Goal: Information Seeking & Learning: Learn about a topic

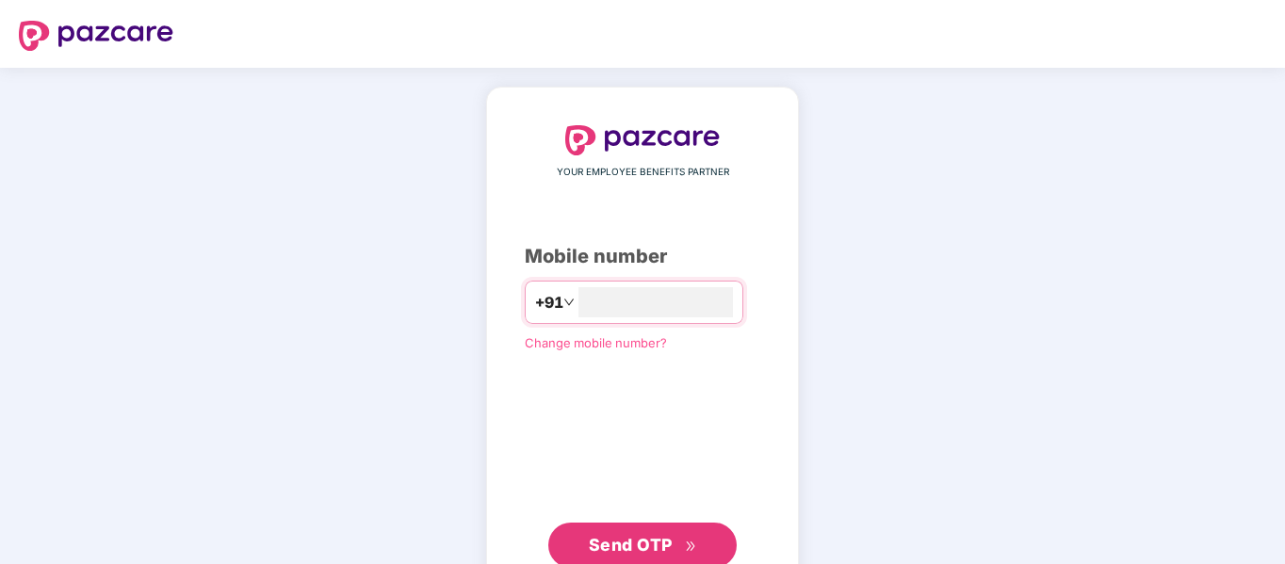
type input "**********"
click at [654, 546] on span "Send OTP" at bounding box center [631, 543] width 84 height 20
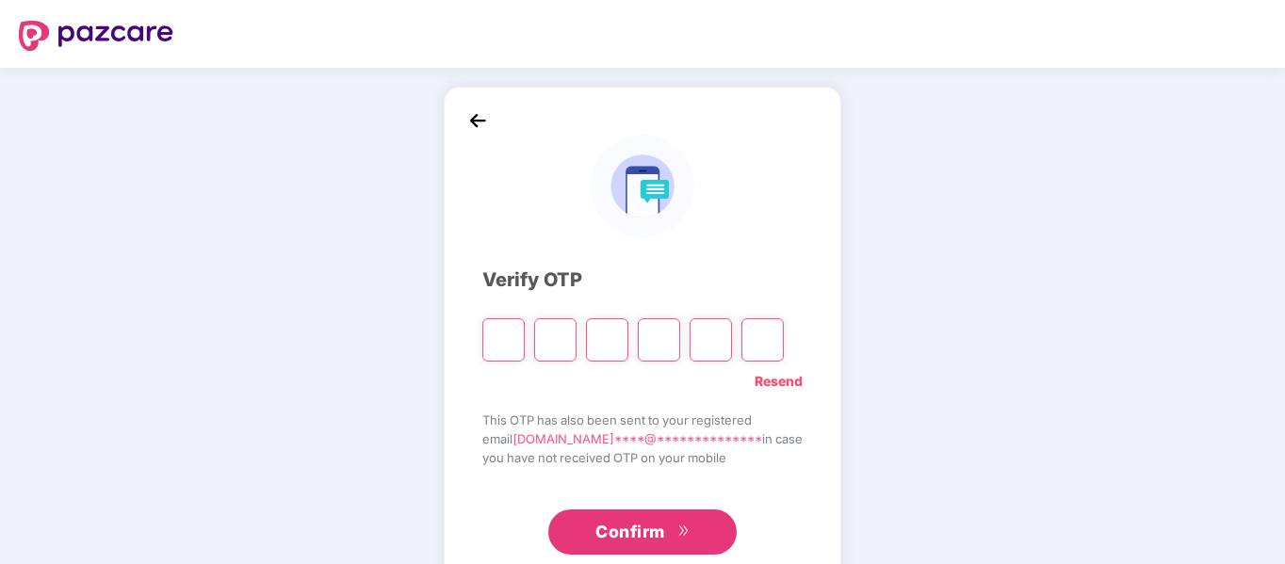
type input "*"
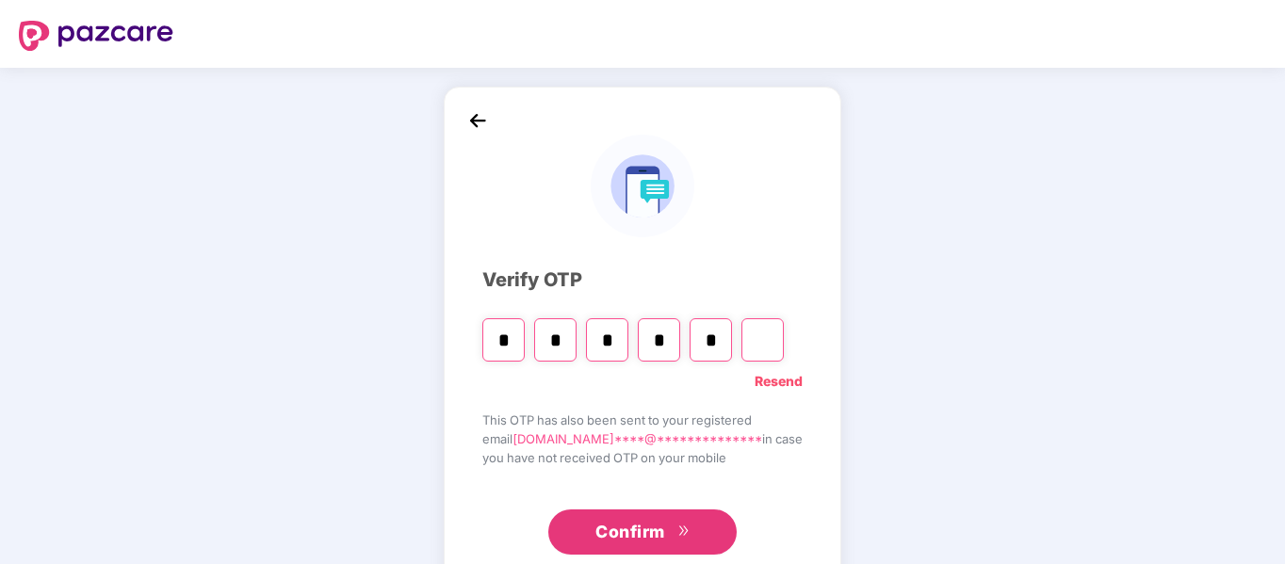
type input "*"
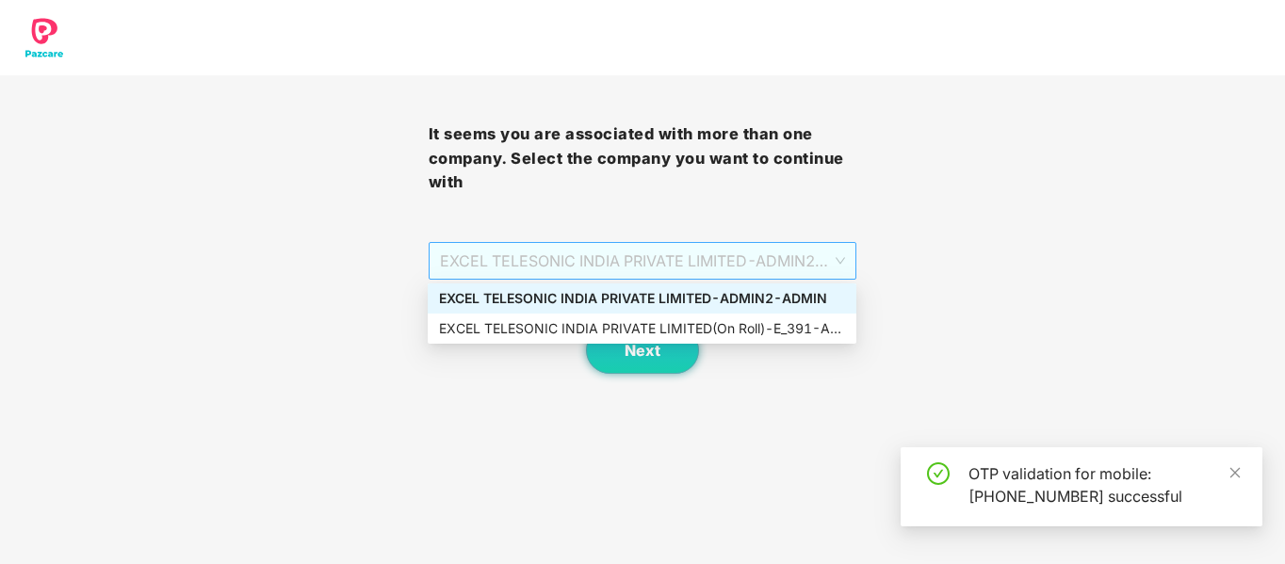
click at [641, 260] on span "EXCEL TELESONIC INDIA PRIVATE LIMITED - ADMIN2 - ADMIN" at bounding box center [643, 261] width 406 height 36
click at [643, 332] on div "EXCEL TELESONIC INDIA PRIVATE LIMITED(On Roll) - E_391 - ADMIN" at bounding box center [642, 329] width 406 height 21
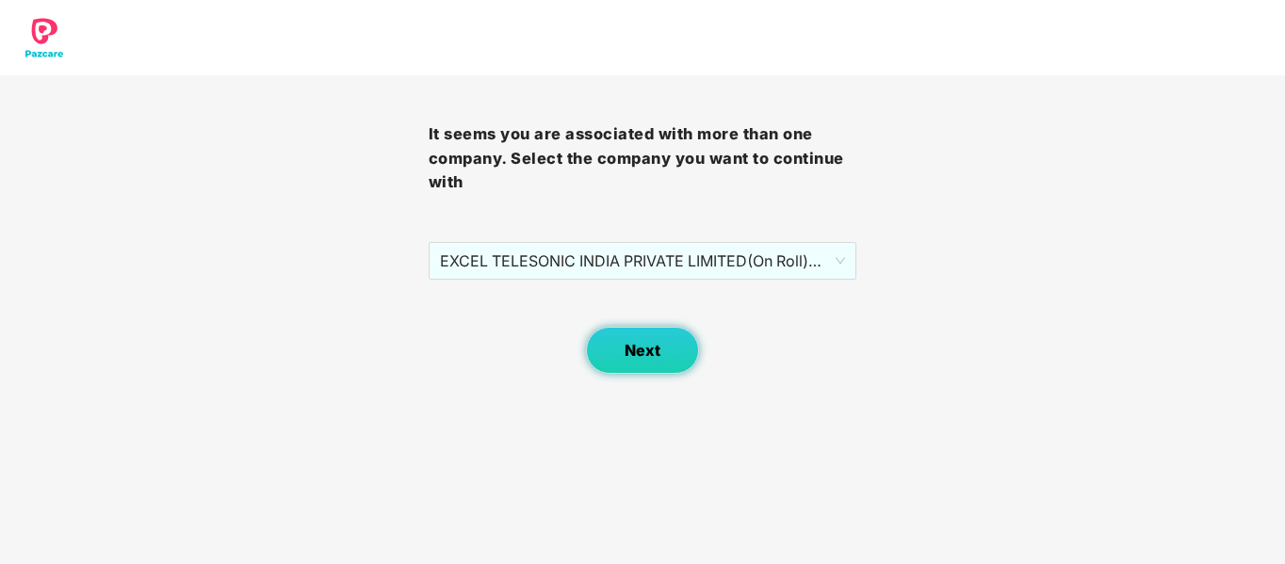
click at [646, 344] on span "Next" at bounding box center [643, 351] width 36 height 18
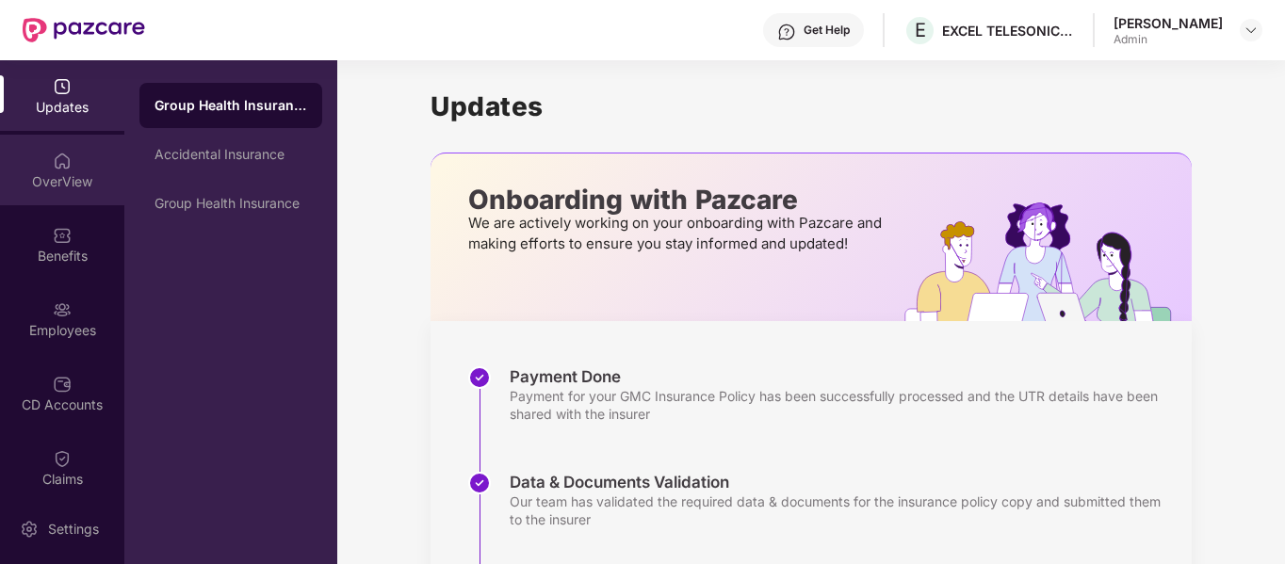
click at [70, 188] on div "OverView" at bounding box center [62, 181] width 124 height 19
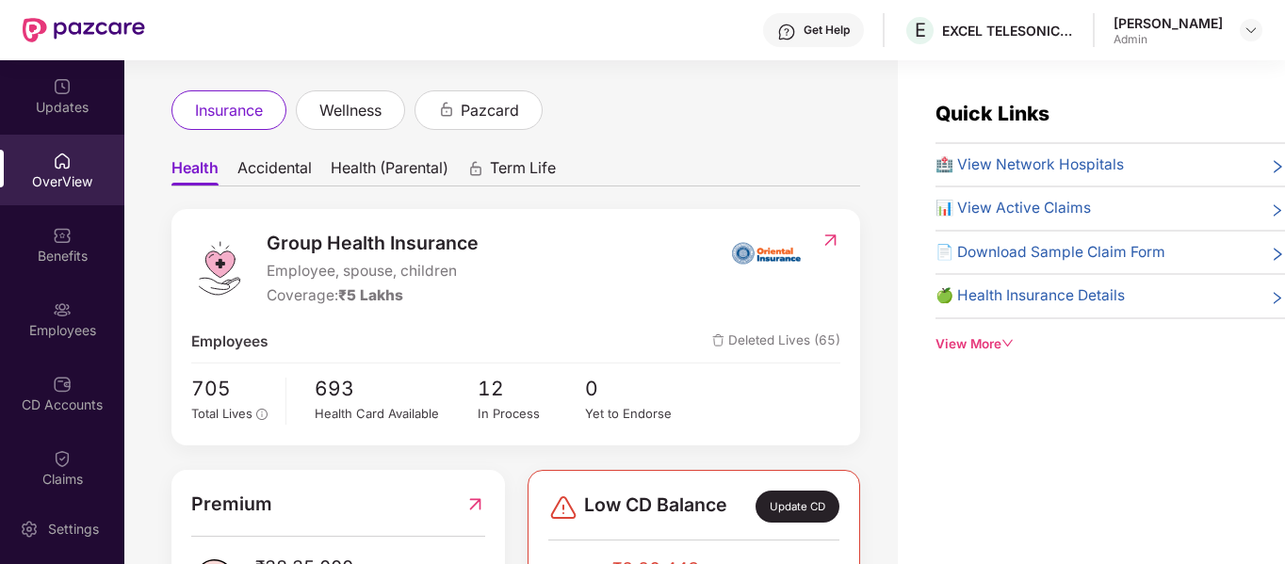
scroll to position [240, 0]
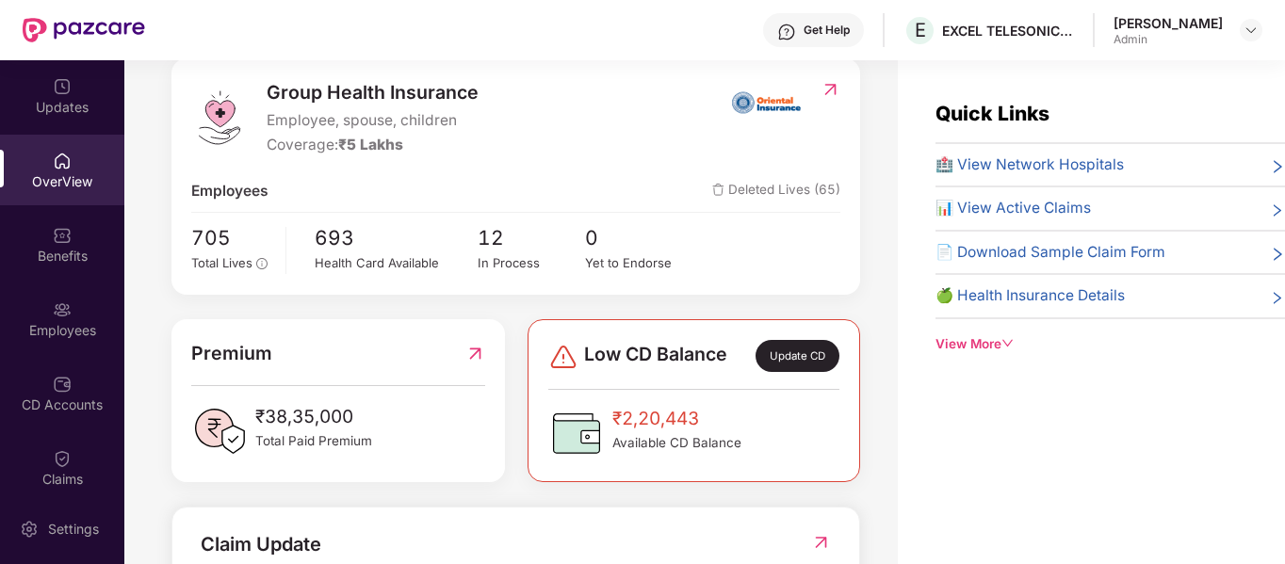
click at [1016, 170] on span "🏥 View Network Hospitals" at bounding box center [1030, 165] width 188 height 23
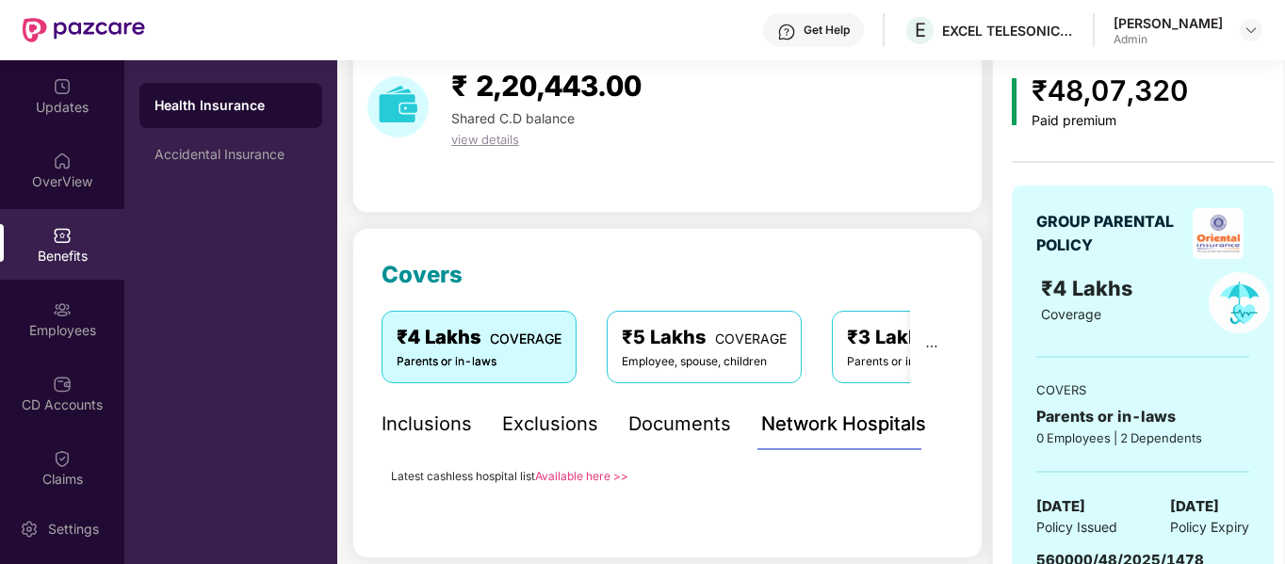
scroll to position [188, 0]
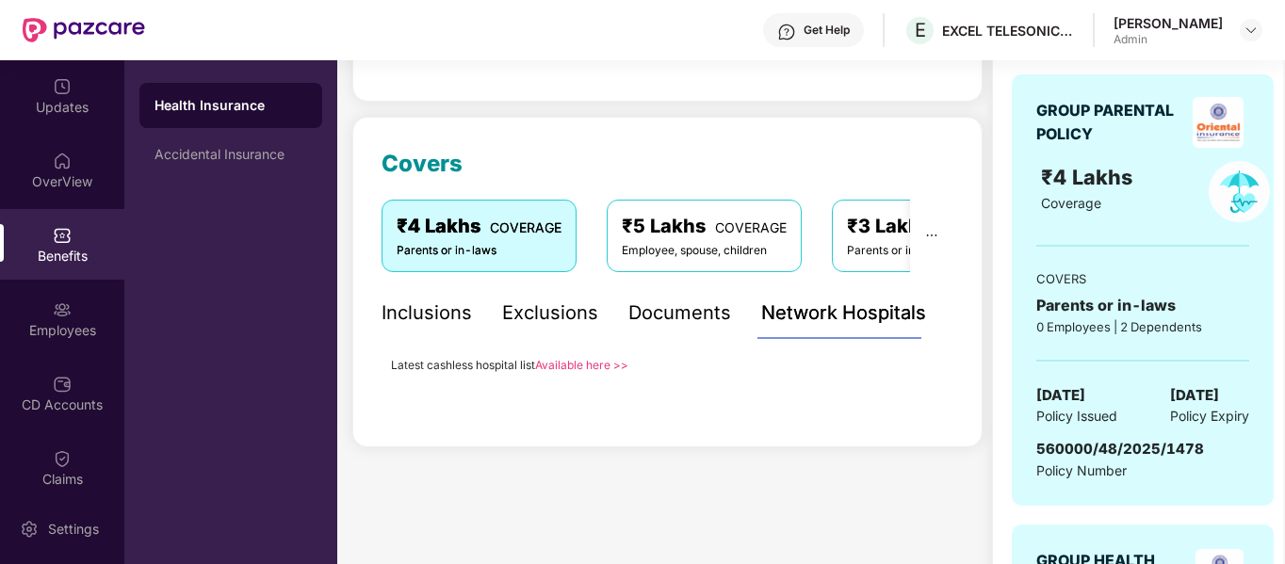
click at [665, 255] on div "Employee, spouse, children" at bounding box center [704, 251] width 165 height 18
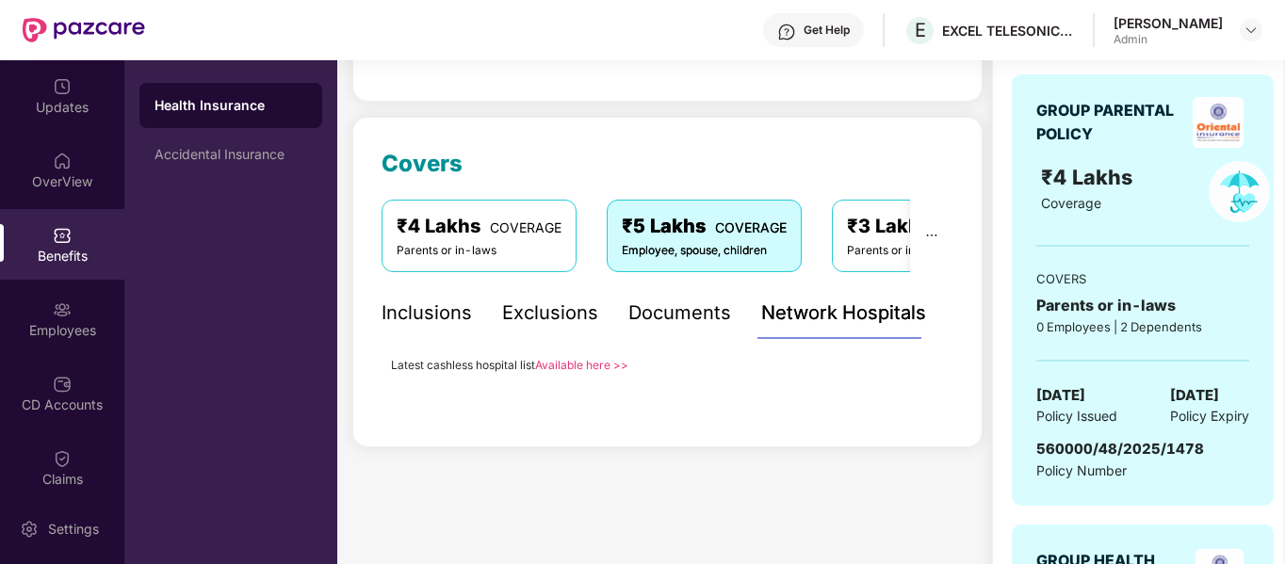
click at [879, 251] on div "Parents or in-laws" at bounding box center [929, 251] width 165 height 18
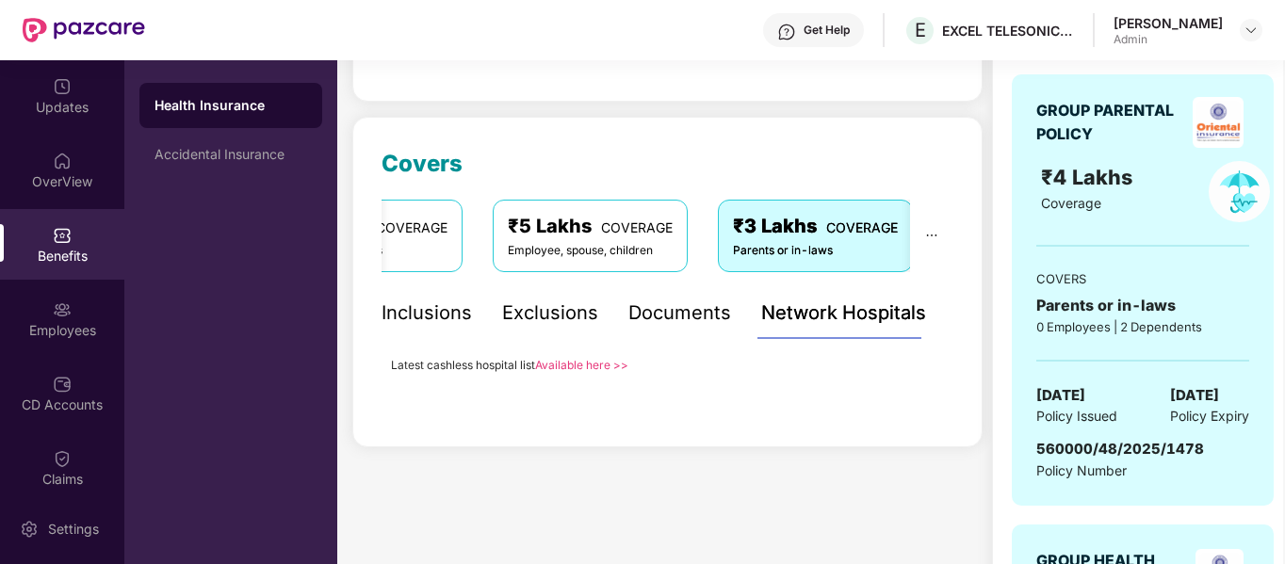
click at [653, 237] on div "₹5 Lakhs COVERAGE" at bounding box center [590, 226] width 165 height 29
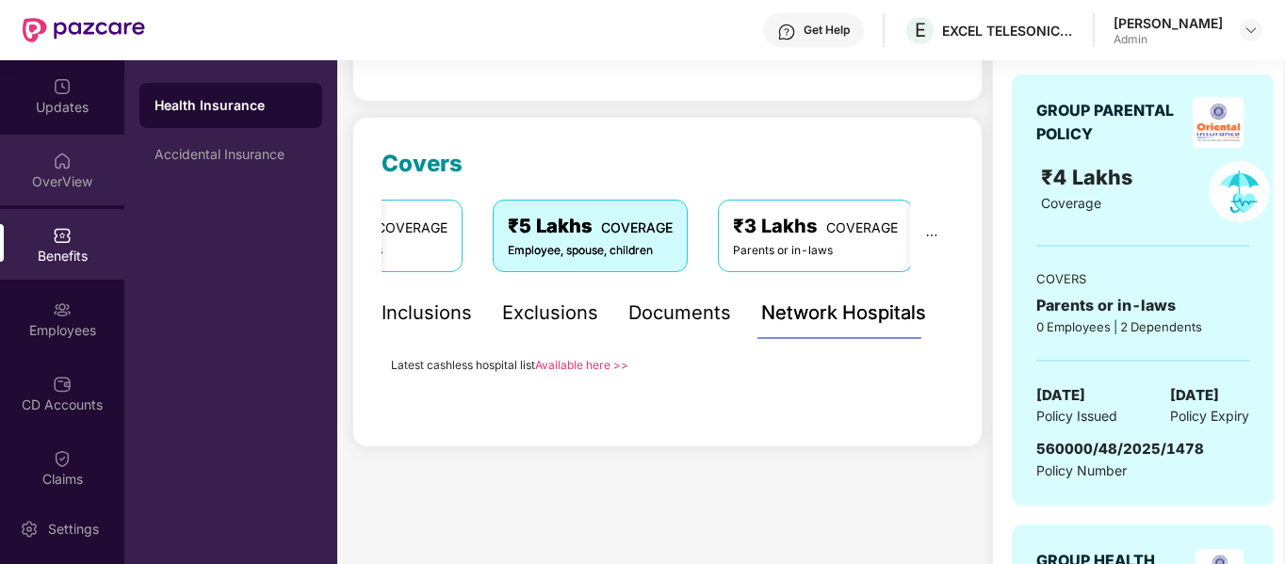
click at [71, 169] on div "OverView" at bounding box center [62, 170] width 124 height 71
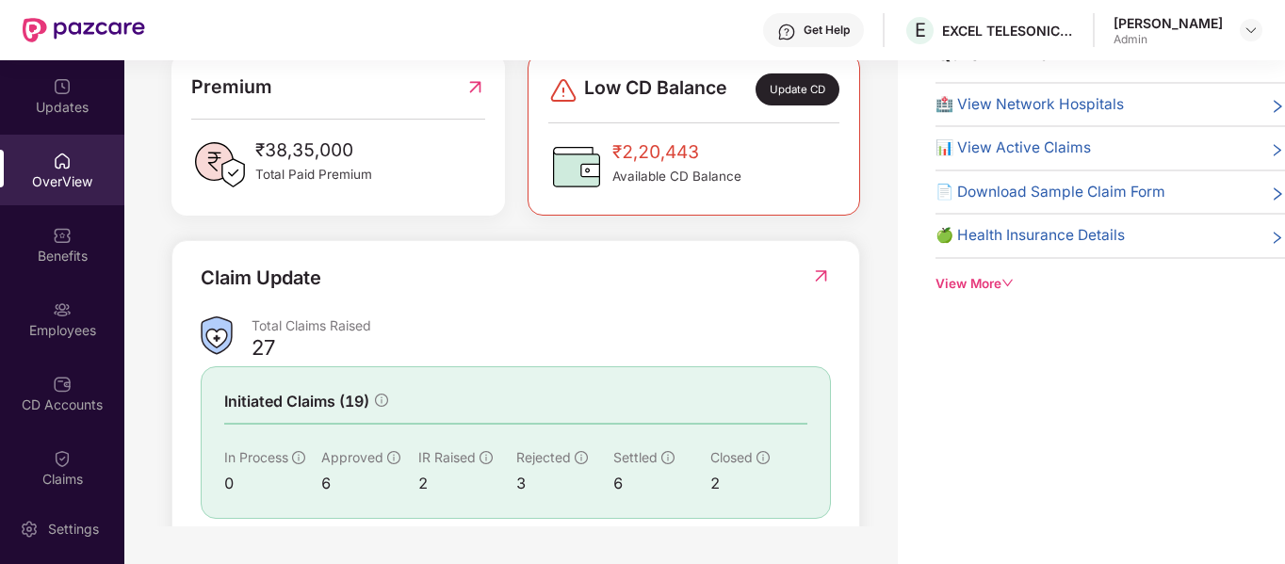
scroll to position [307, 0]
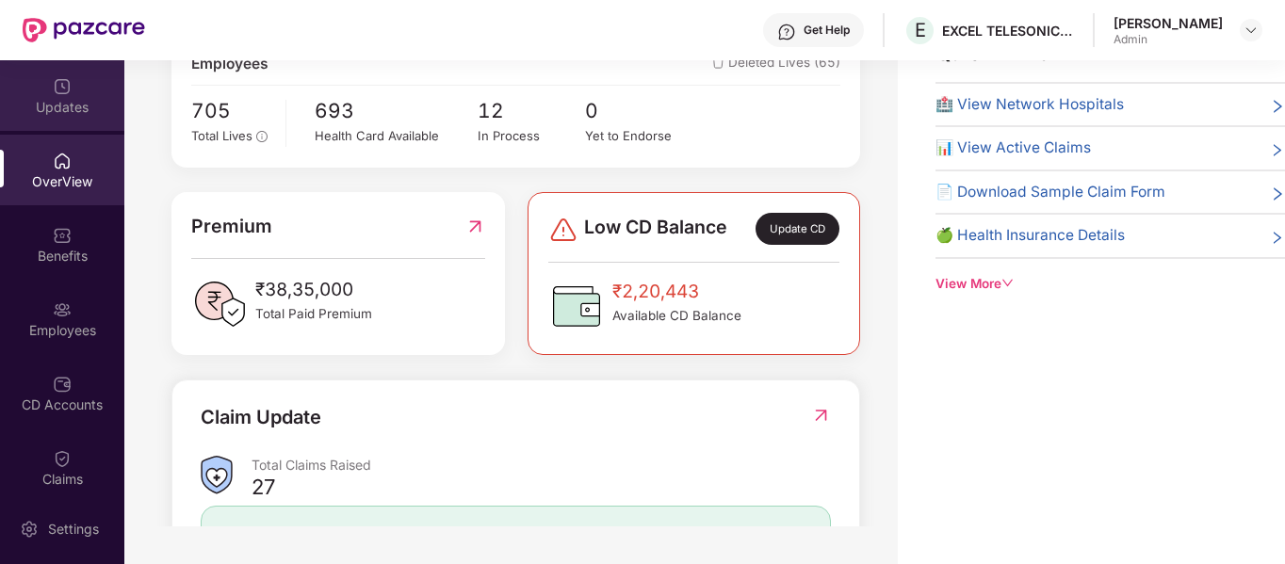
click at [69, 110] on div "Updates" at bounding box center [62, 107] width 124 height 19
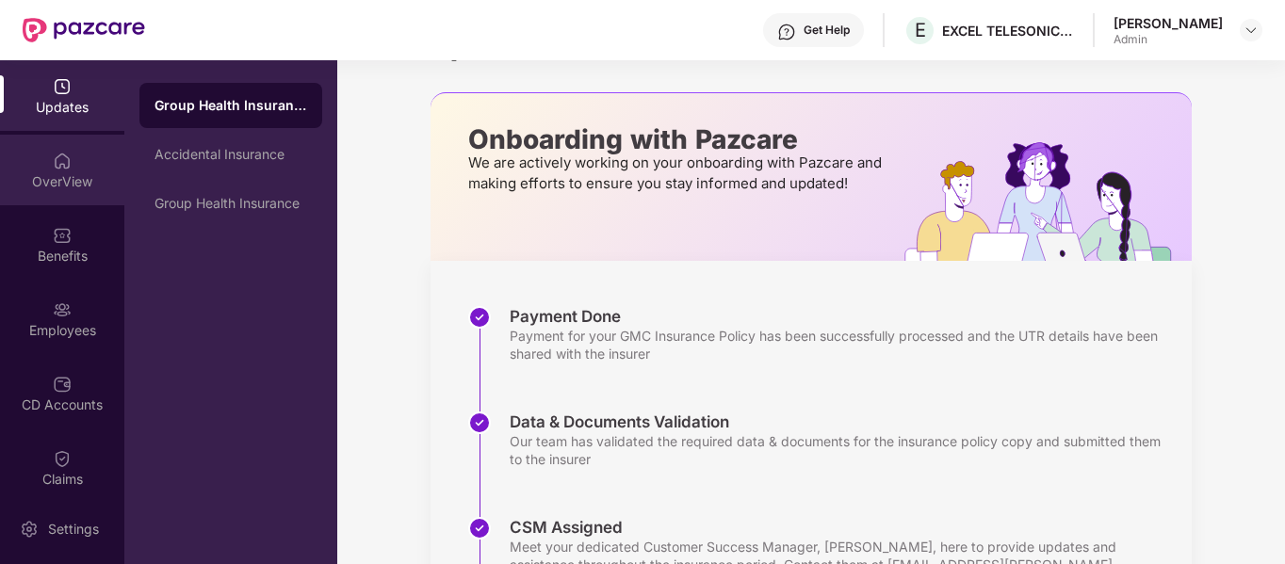
click at [64, 173] on div "OverView" at bounding box center [62, 181] width 124 height 19
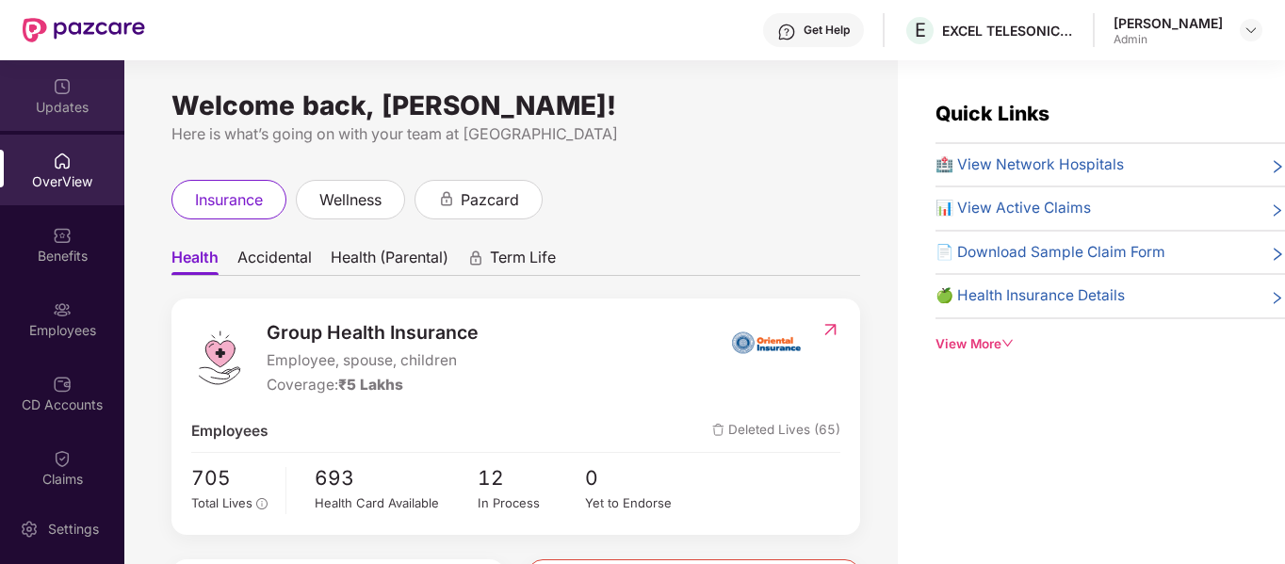
click at [66, 103] on div "Updates" at bounding box center [62, 107] width 124 height 19
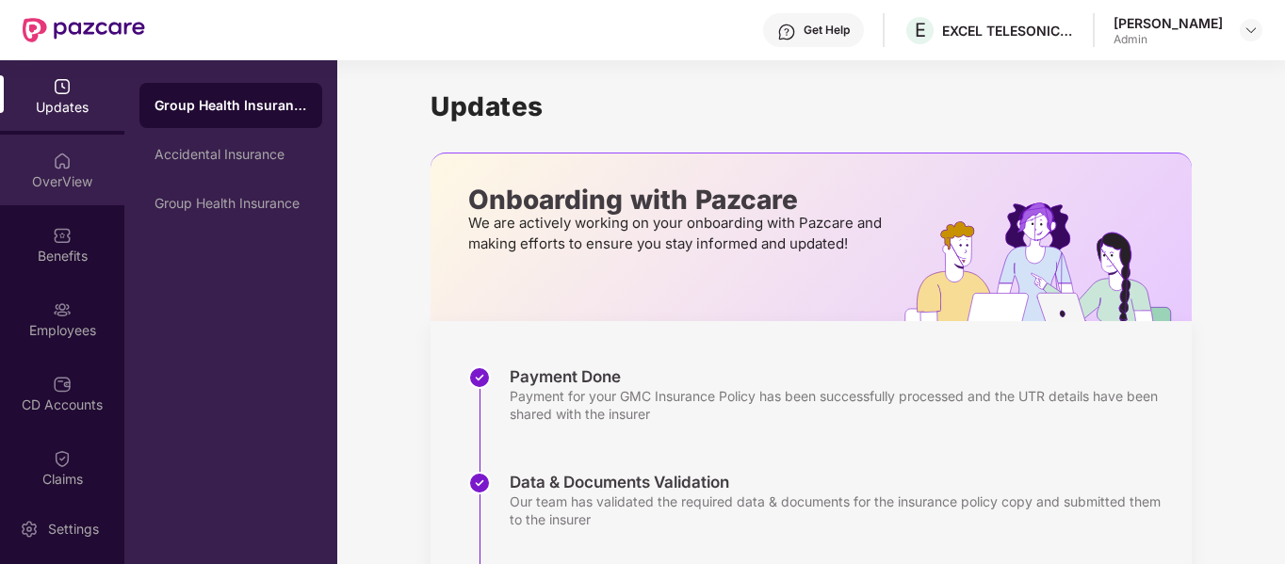
click at [71, 183] on div "OverView" at bounding box center [62, 181] width 124 height 19
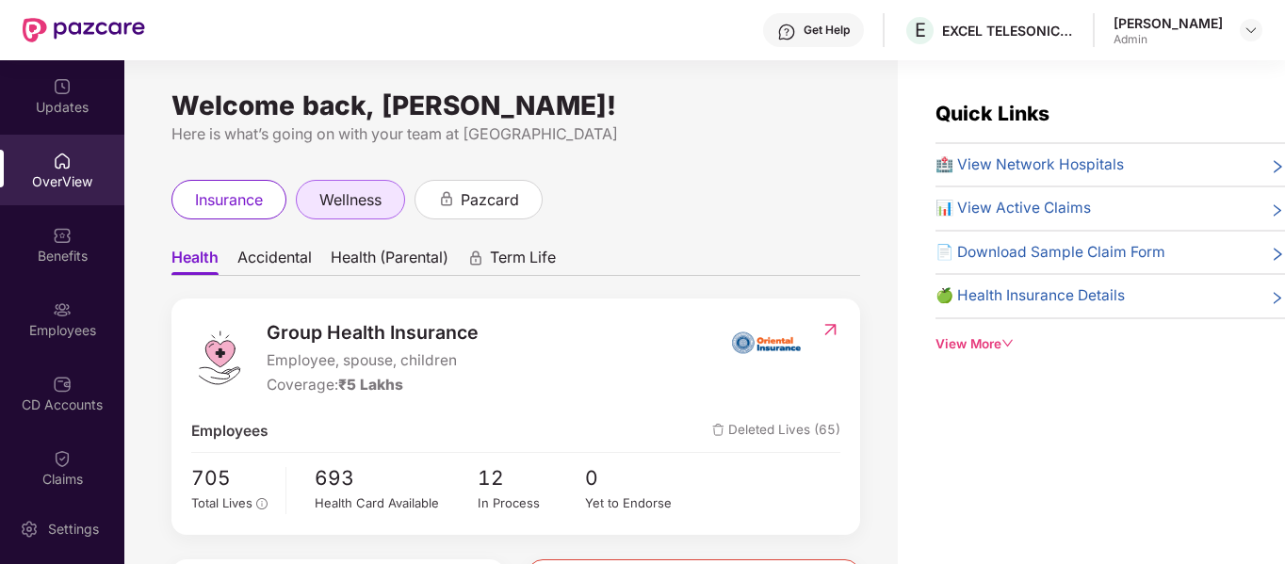
click at [347, 192] on span "wellness" at bounding box center [350, 200] width 62 height 24
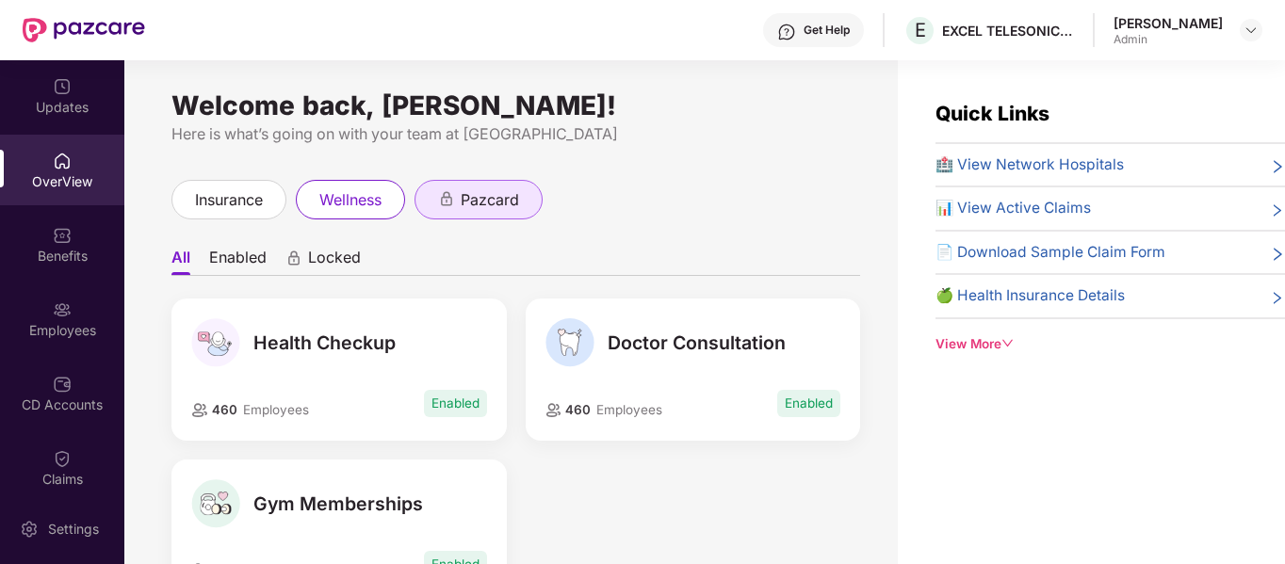
click at [483, 203] on span "pazcard" at bounding box center [490, 200] width 58 height 24
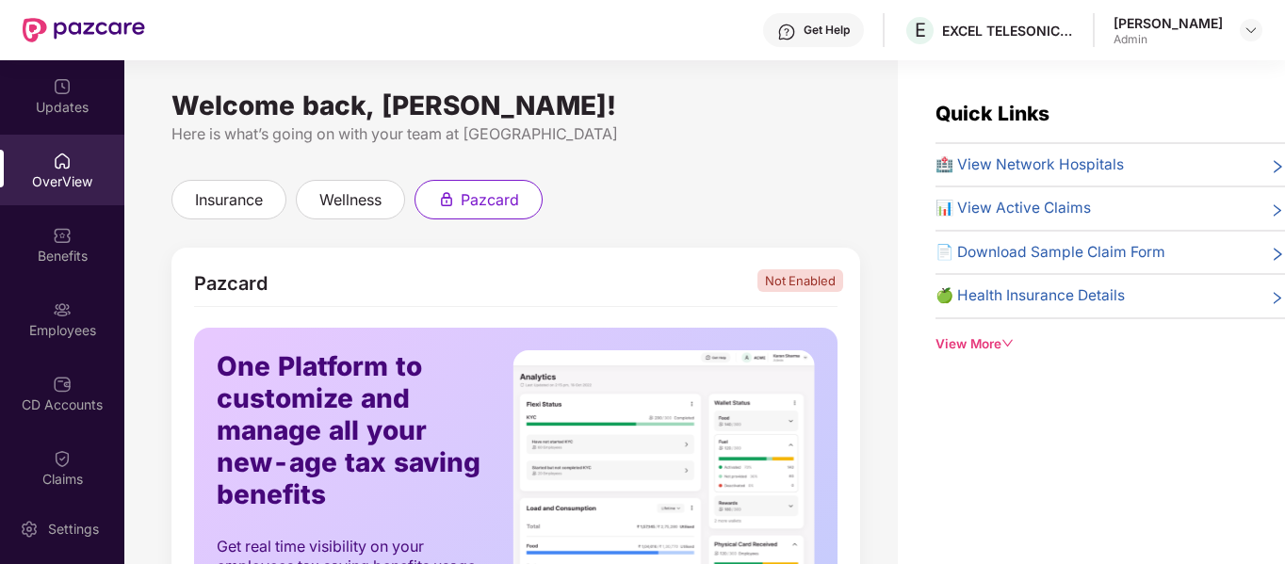
click at [55, 165] on img at bounding box center [62, 161] width 19 height 19
click at [237, 191] on span "insurance" at bounding box center [229, 200] width 68 height 24
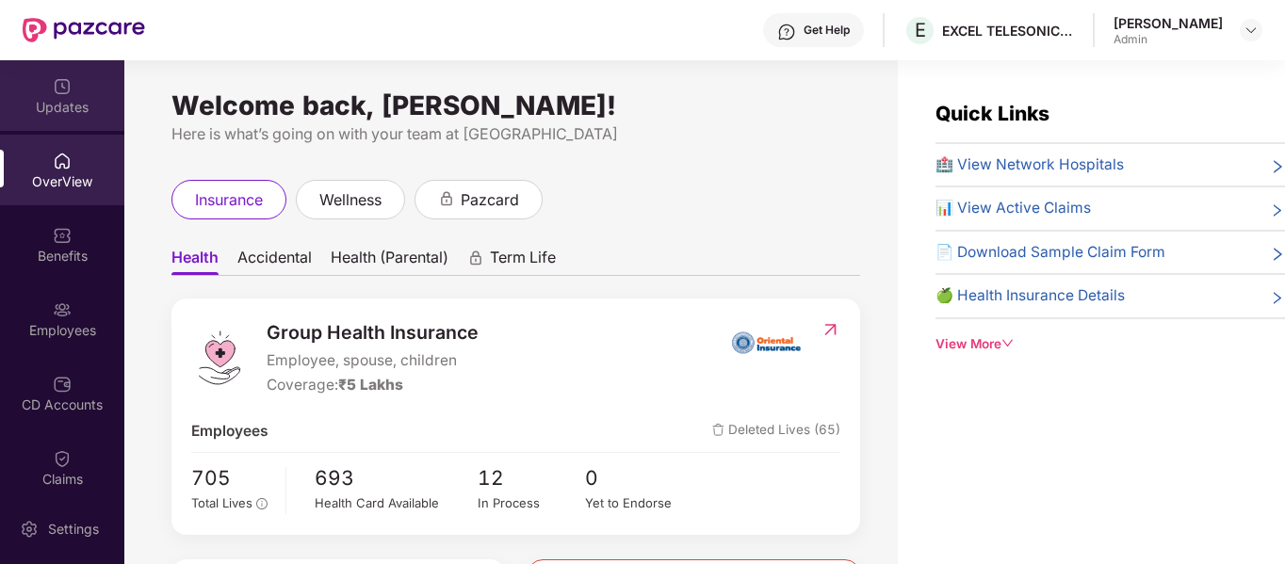
click at [83, 107] on div "Updates" at bounding box center [62, 107] width 124 height 19
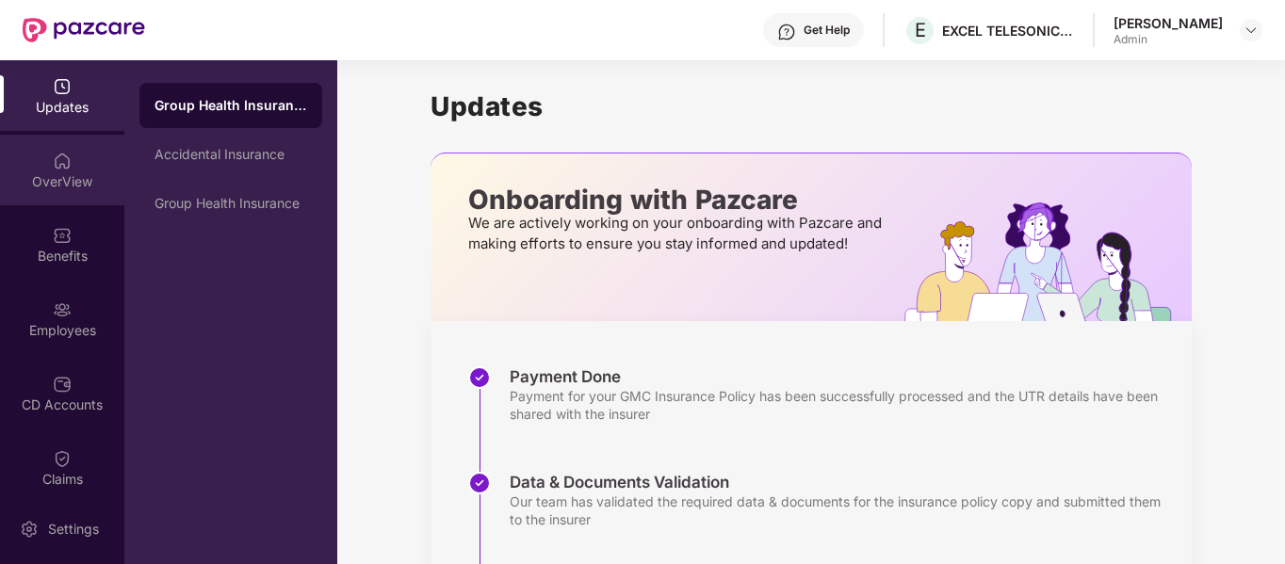
click at [56, 166] on img at bounding box center [62, 161] width 19 height 19
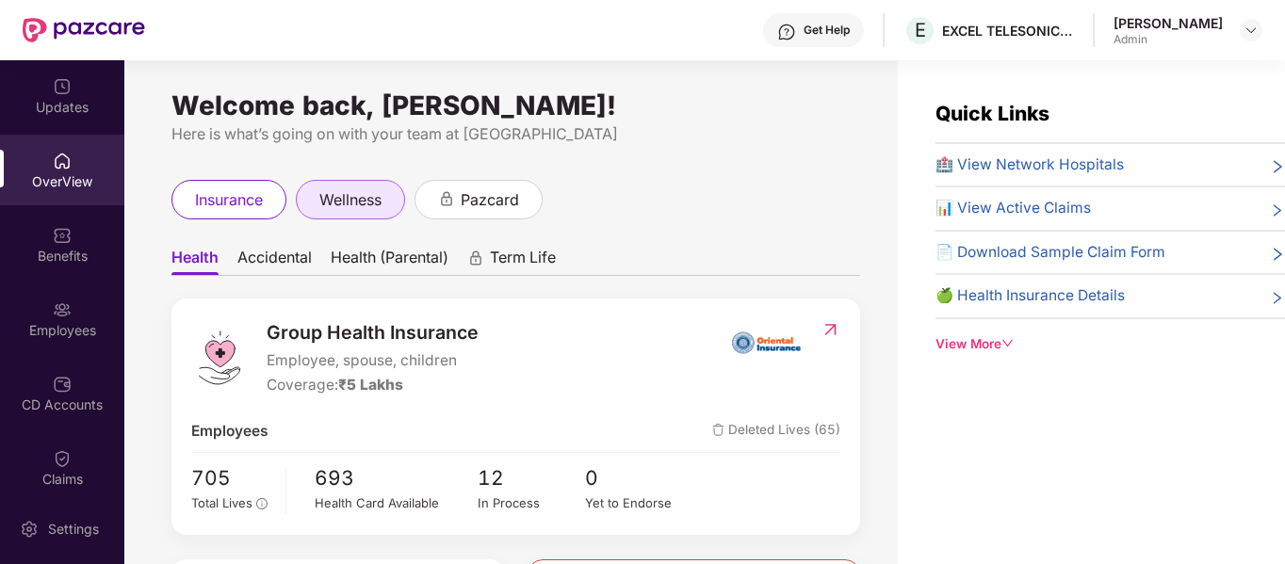
click at [393, 186] on div "wellness" at bounding box center [350, 200] width 109 height 40
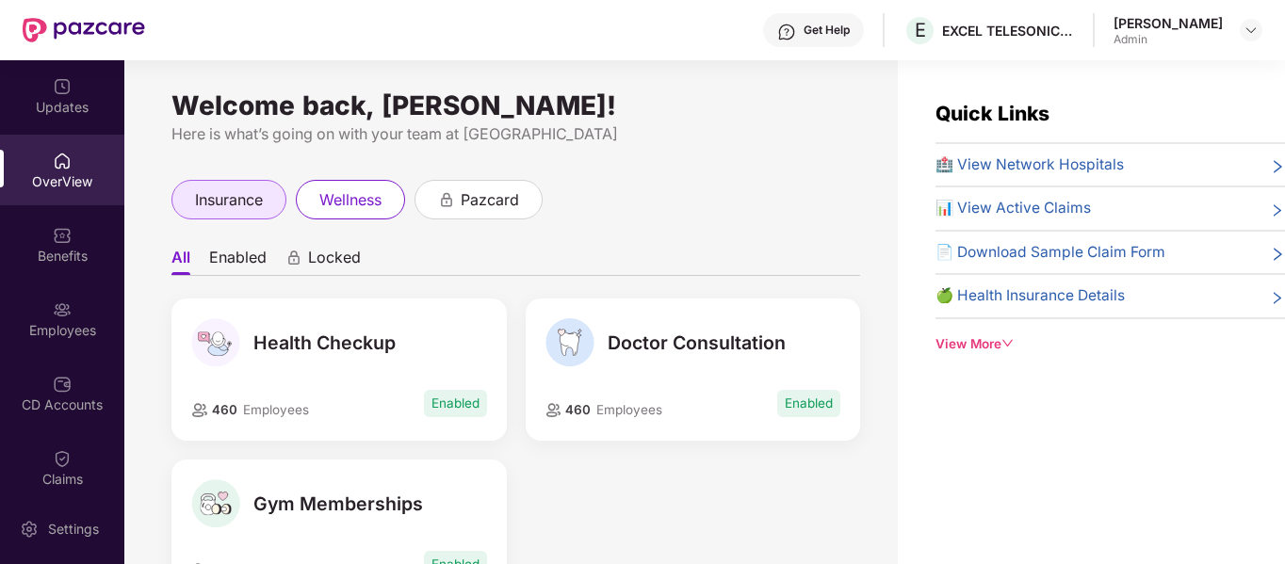
click at [229, 193] on span "insurance" at bounding box center [229, 200] width 68 height 24
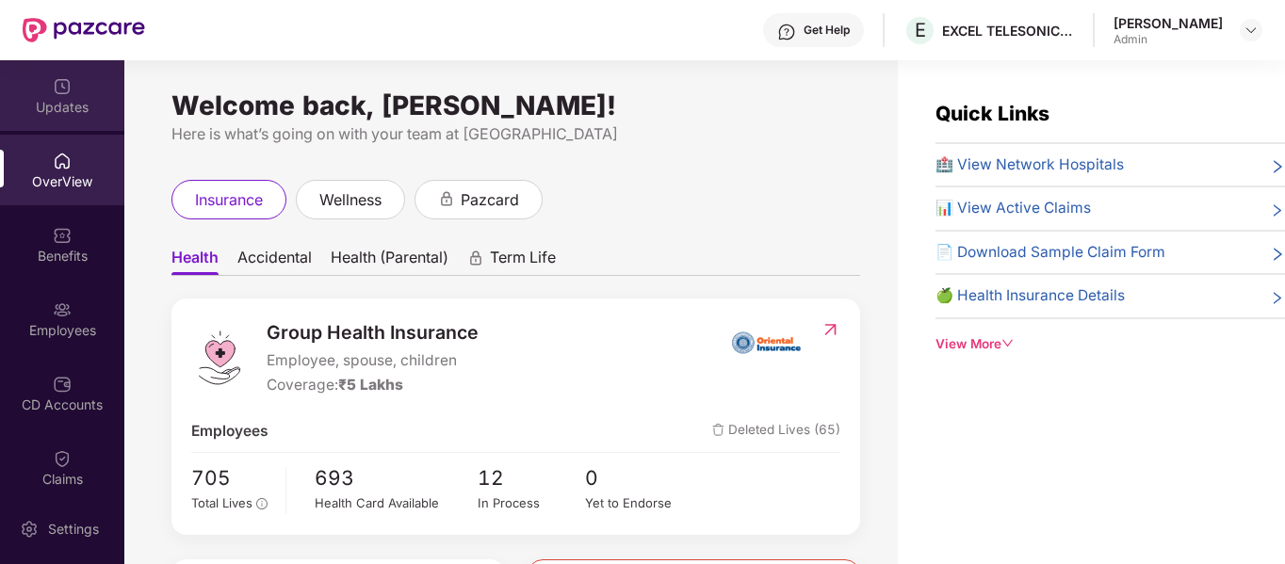
click at [46, 74] on div "Updates" at bounding box center [62, 95] width 124 height 71
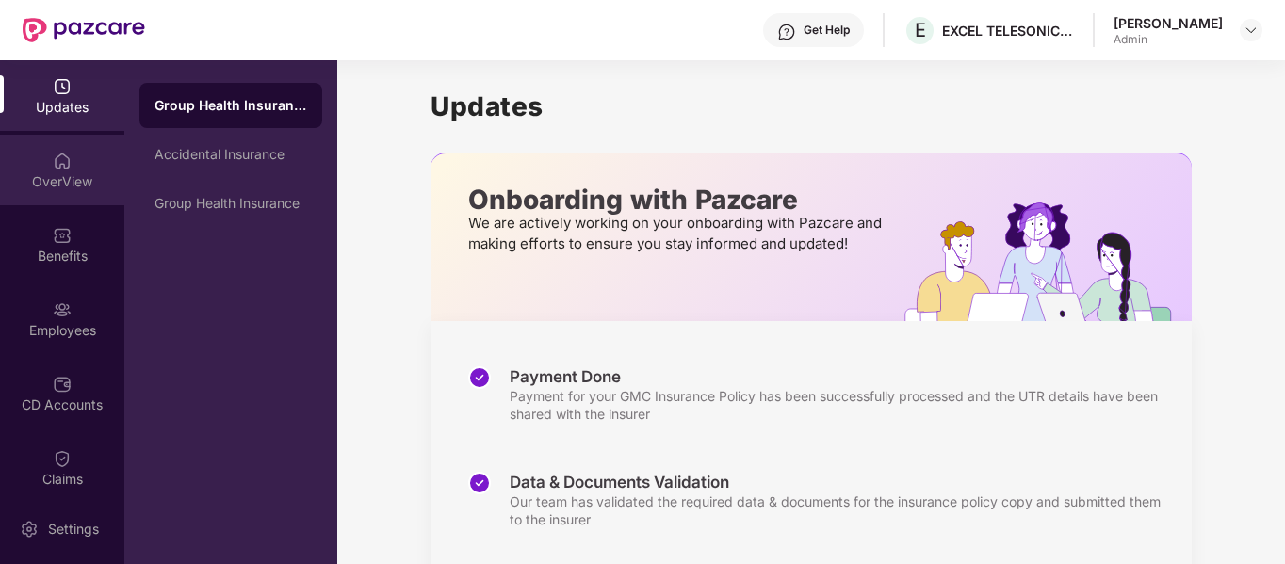
click at [65, 172] on div "OverView" at bounding box center [62, 181] width 124 height 19
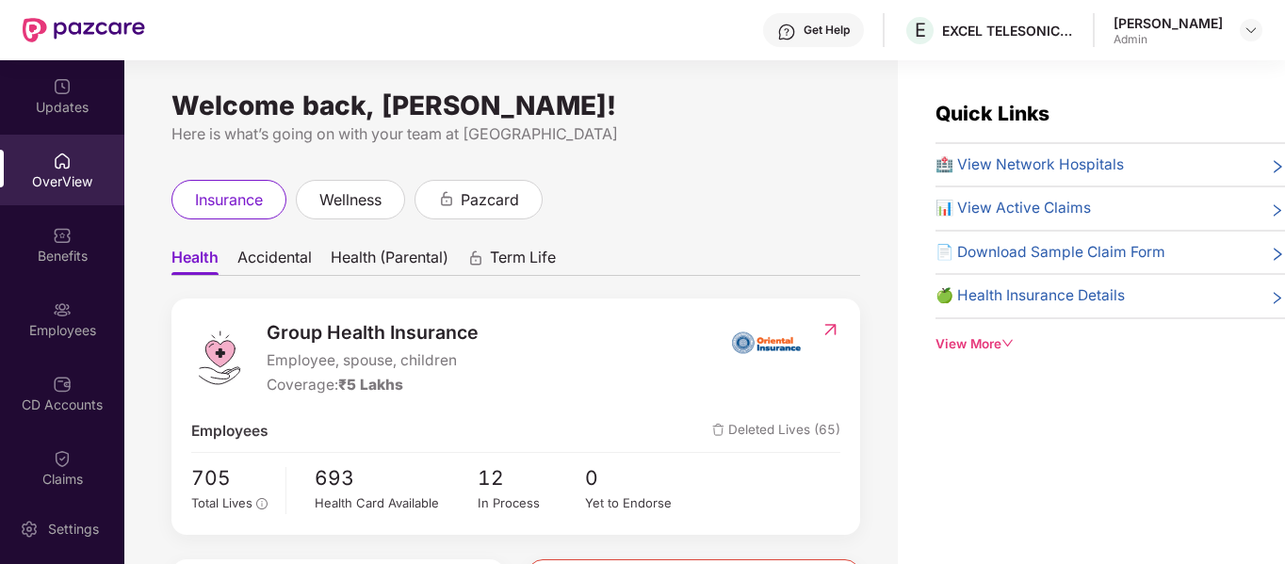
click at [1039, 165] on span "🏥 View Network Hospitals" at bounding box center [1030, 165] width 188 height 23
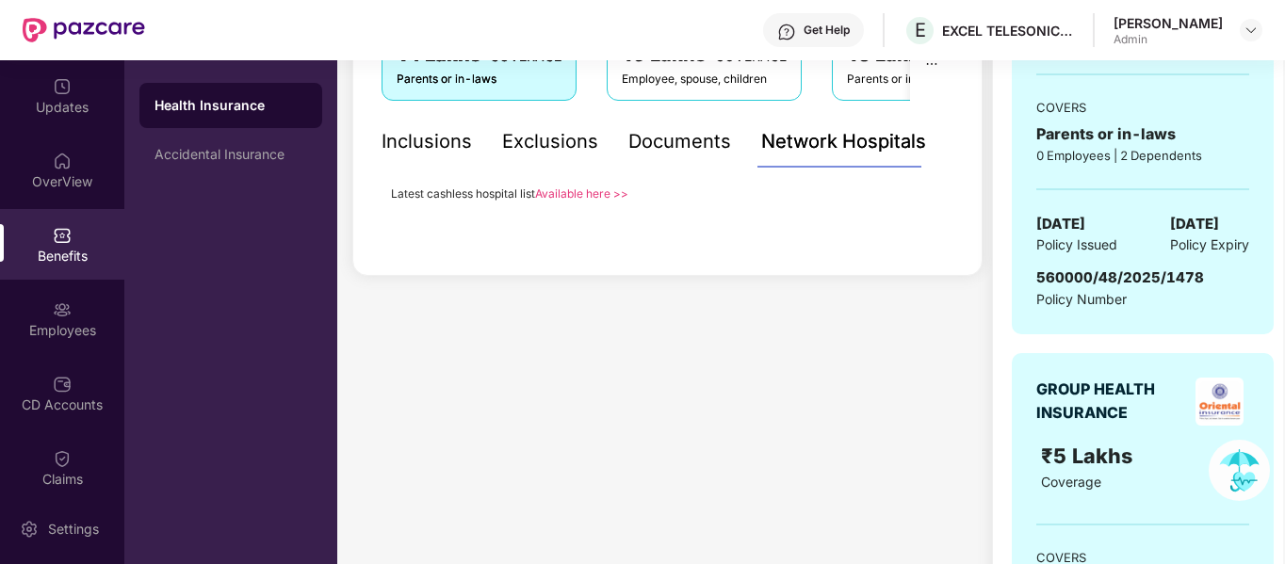
scroll to position [362, 0]
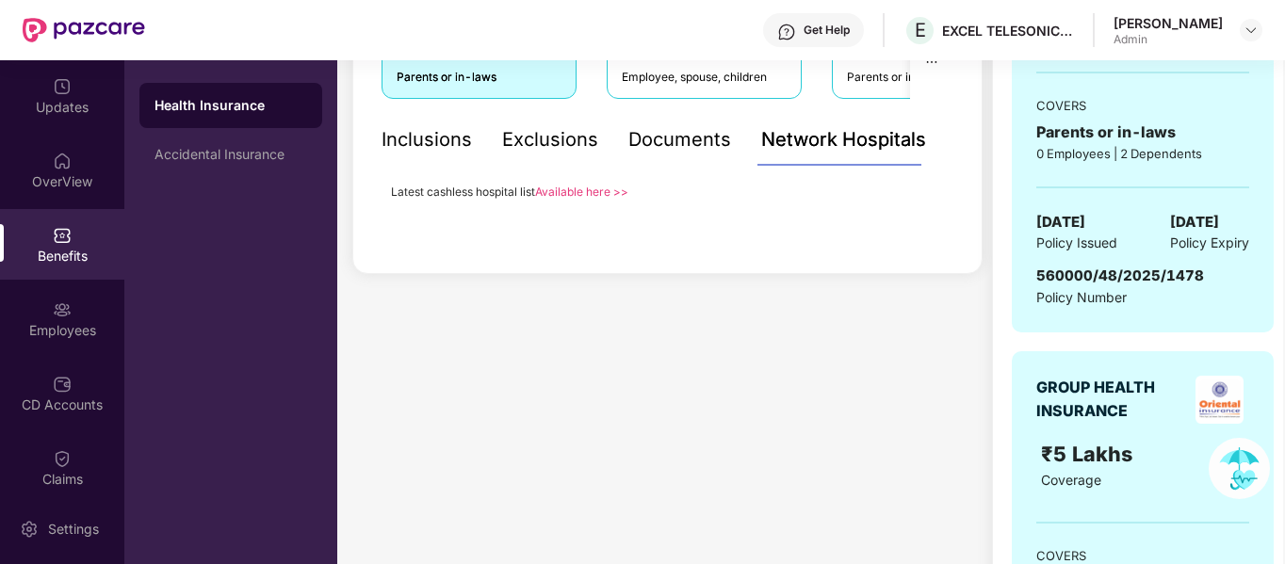
click at [580, 194] on link "Available here >>" at bounding box center [581, 192] width 93 height 14
